Goal: Communication & Community: Share content

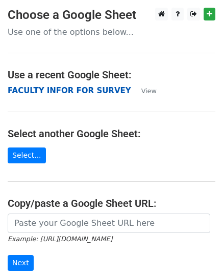
click at [78, 90] on strong "FACULTY INFOR FOR SURVEY" at bounding box center [70, 90] width 124 height 9
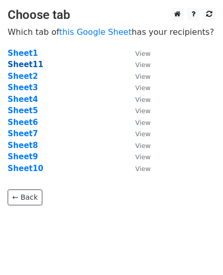
click at [29, 64] on strong "Sheet11" at bounding box center [26, 64] width 36 height 9
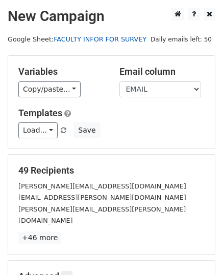
click at [62, 41] on link "FACULTY INFOR FOR SURVEY" at bounding box center [100, 39] width 93 height 8
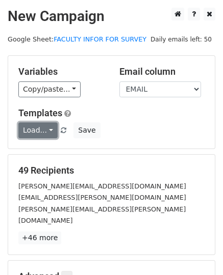
click at [47, 127] on link "Load..." at bounding box center [37, 130] width 39 height 16
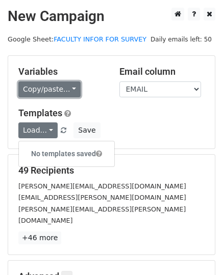
click at [66, 95] on link "Copy/paste..." at bounding box center [49, 89] width 62 height 16
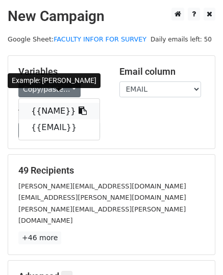
click at [59, 108] on link "{{NAME}}" at bounding box center [59, 111] width 81 height 16
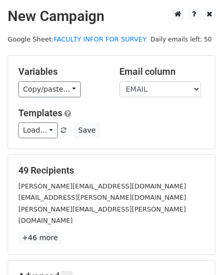
click at [130, 156] on div "49 Recipients shanta.mohapatra@ksom.ac.in girish.dey@ksom.ac.in sweta.singh@kso…" at bounding box center [111, 204] width 207 height 100
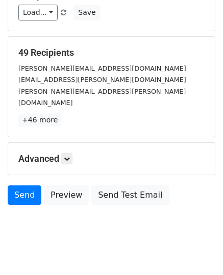
scroll to position [121, 0]
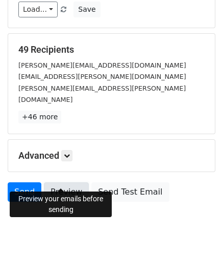
click at [62, 182] on link "Preview" at bounding box center [66, 191] width 45 height 19
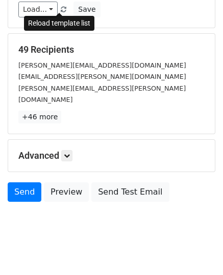
click at [61, 11] on span at bounding box center [64, 10] width 6 height 7
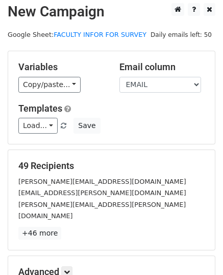
scroll to position [0, 0]
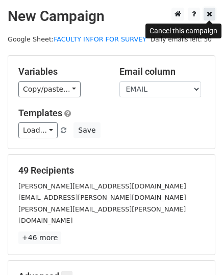
click at [204, 13] on link at bounding box center [210, 14] width 12 height 13
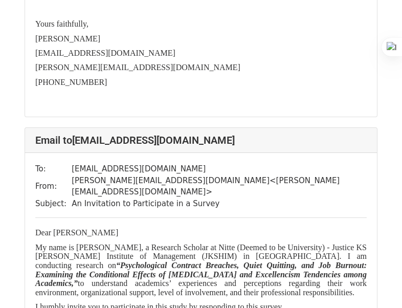
scroll to position [20098, 0]
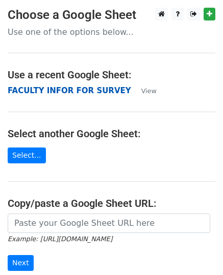
click at [58, 92] on strong "FACULTY INFOR FOR SURVEY" at bounding box center [70, 90] width 124 height 9
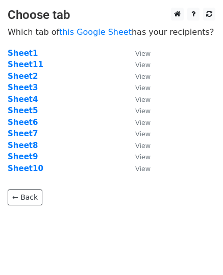
click at [21, 64] on strong "Sheet11" at bounding box center [26, 64] width 36 height 9
click at [24, 65] on strong "Sheet11" at bounding box center [26, 64] width 36 height 9
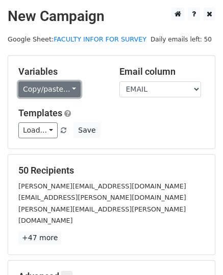
click at [71, 89] on link "Copy/paste..." at bounding box center [49, 89] width 62 height 16
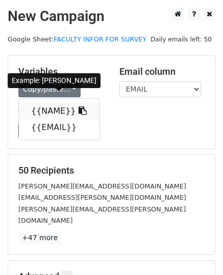
click at [61, 113] on link "{{NAME}}" at bounding box center [59, 111] width 81 height 16
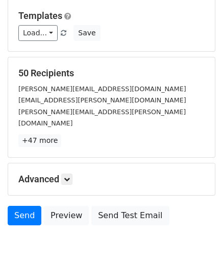
scroll to position [100, 0]
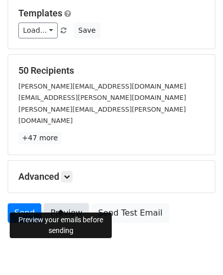
click at [58, 203] on link "Preview" at bounding box center [66, 212] width 45 height 19
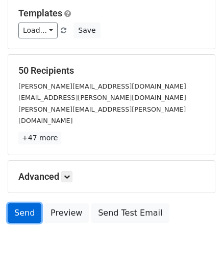
click at [32, 203] on link "Send" at bounding box center [25, 212] width 34 height 19
